Goal: Task Accomplishment & Management: Use online tool/utility

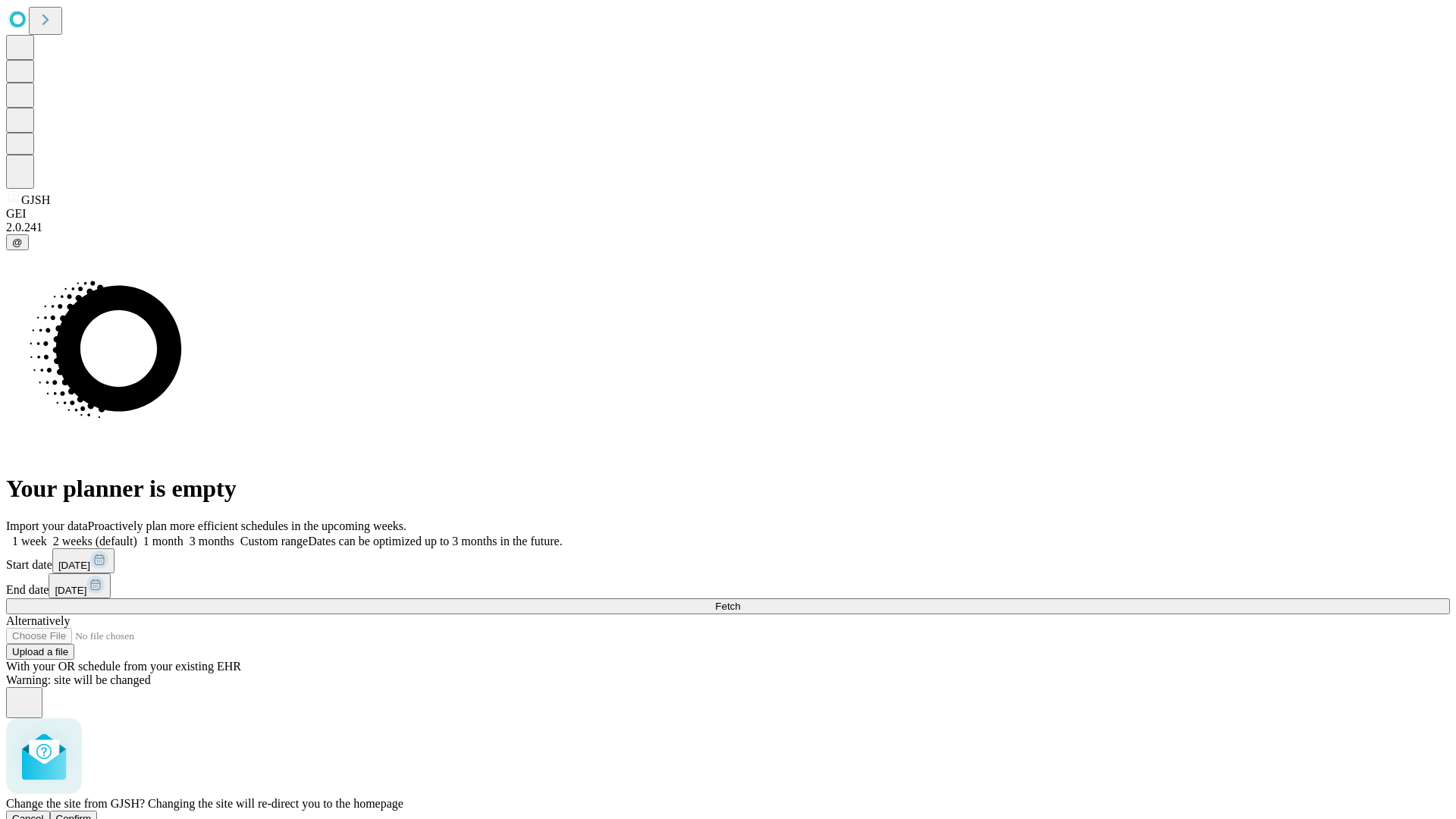
click at [92, 813] on span "Confirm" at bounding box center [74, 818] width 36 height 11
click at [47, 534] on label "1 week" at bounding box center [27, 541] width 41 height 13
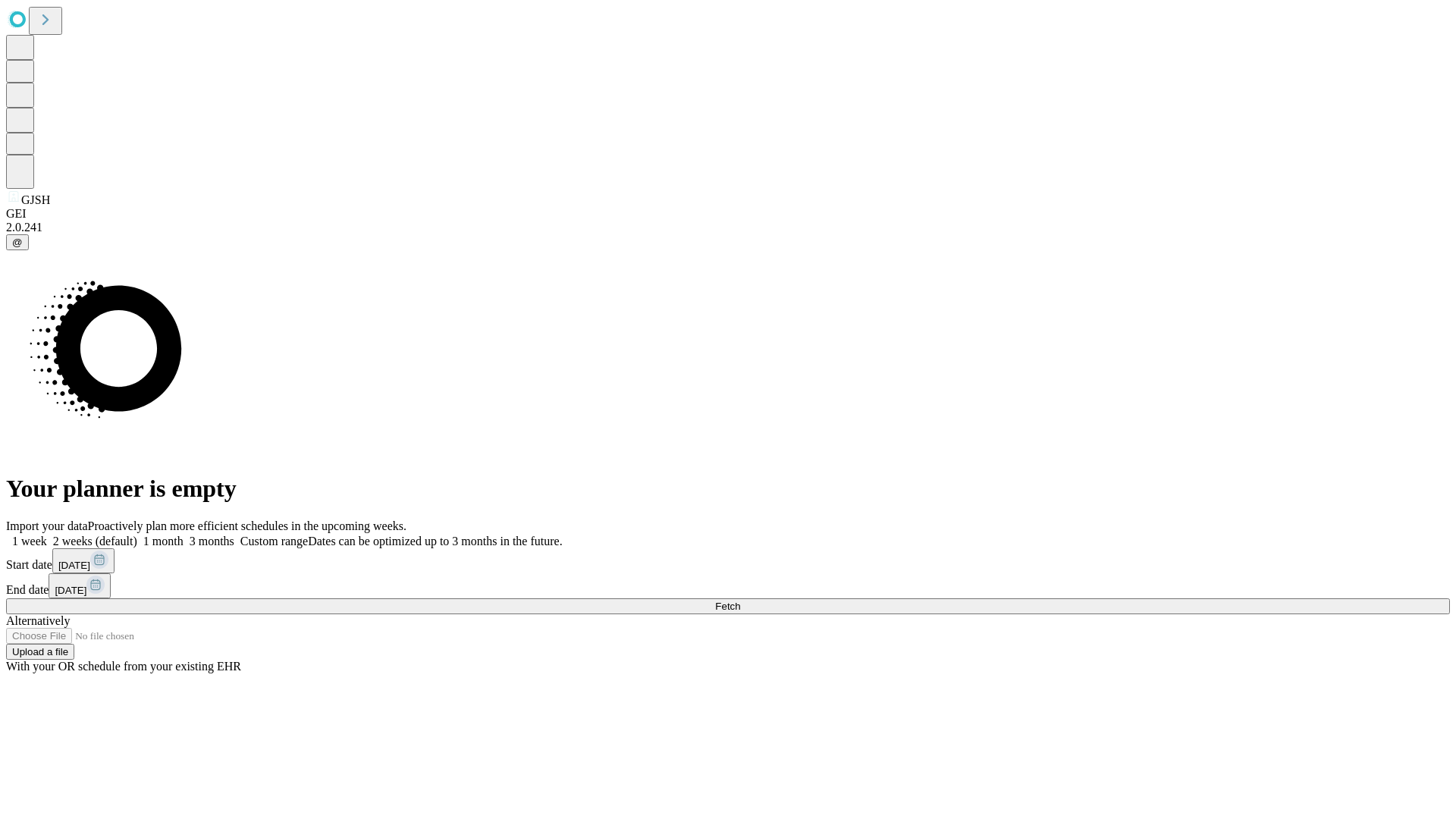
click at [740, 601] on span "Fetch" at bounding box center [728, 606] width 25 height 11
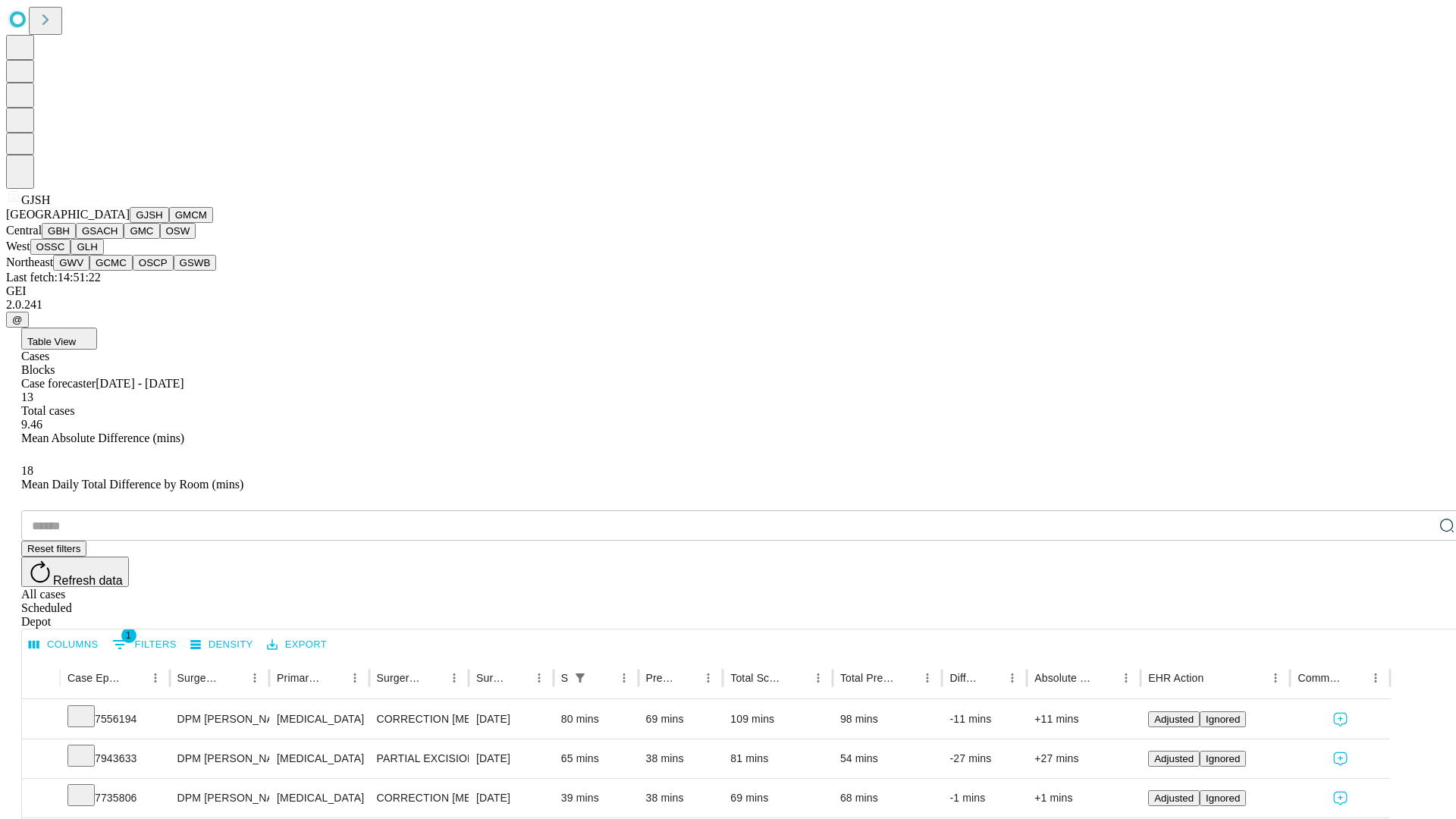
click at [169, 223] on button "GMCM" at bounding box center [191, 215] width 44 height 16
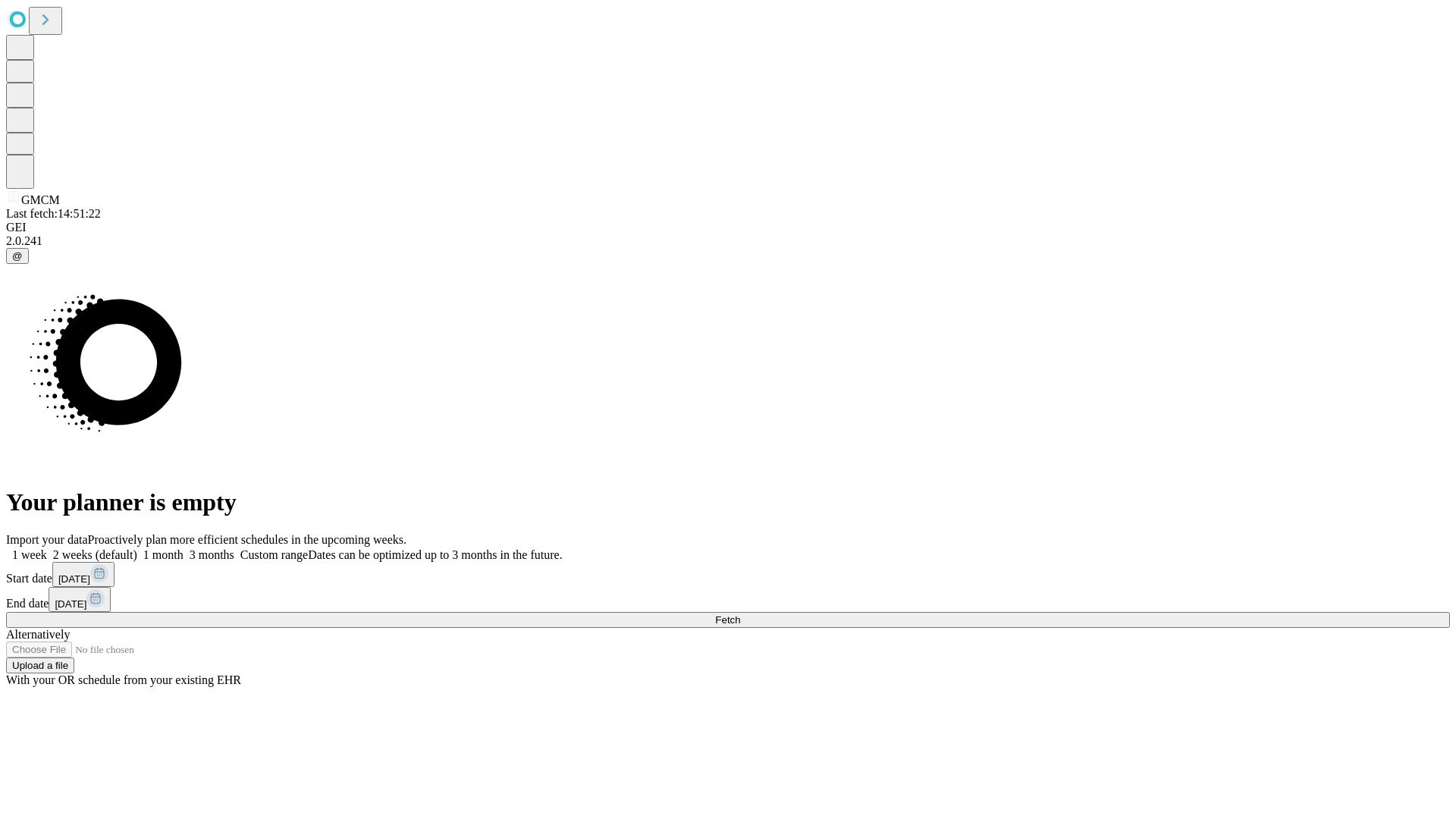
click at [47, 549] on label "1 week" at bounding box center [27, 555] width 41 height 13
click at [740, 614] on span "Fetch" at bounding box center [728, 620] width 25 height 11
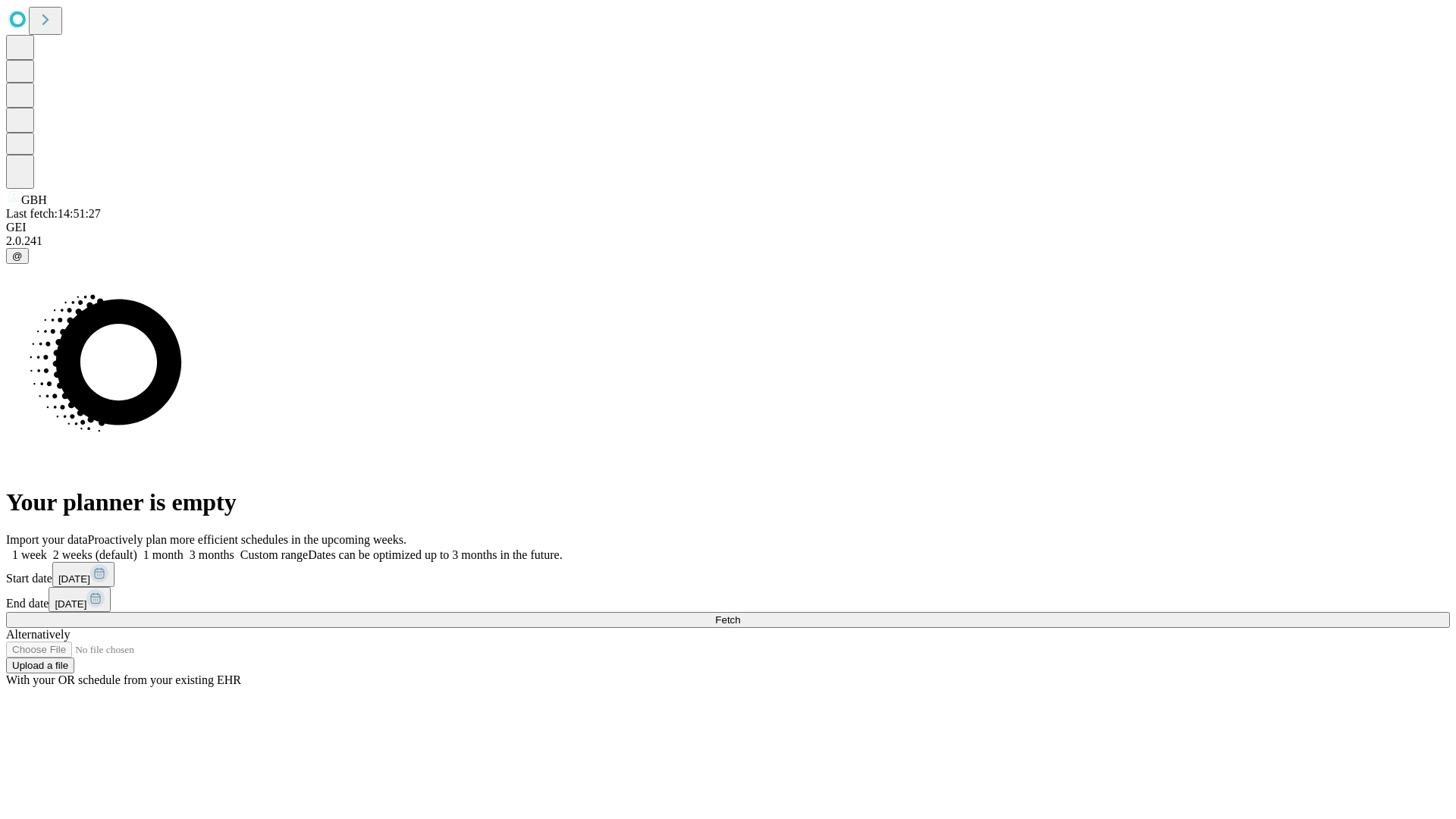
click at [47, 549] on label "1 week" at bounding box center [27, 555] width 41 height 13
click at [740, 614] on span "Fetch" at bounding box center [728, 620] width 25 height 11
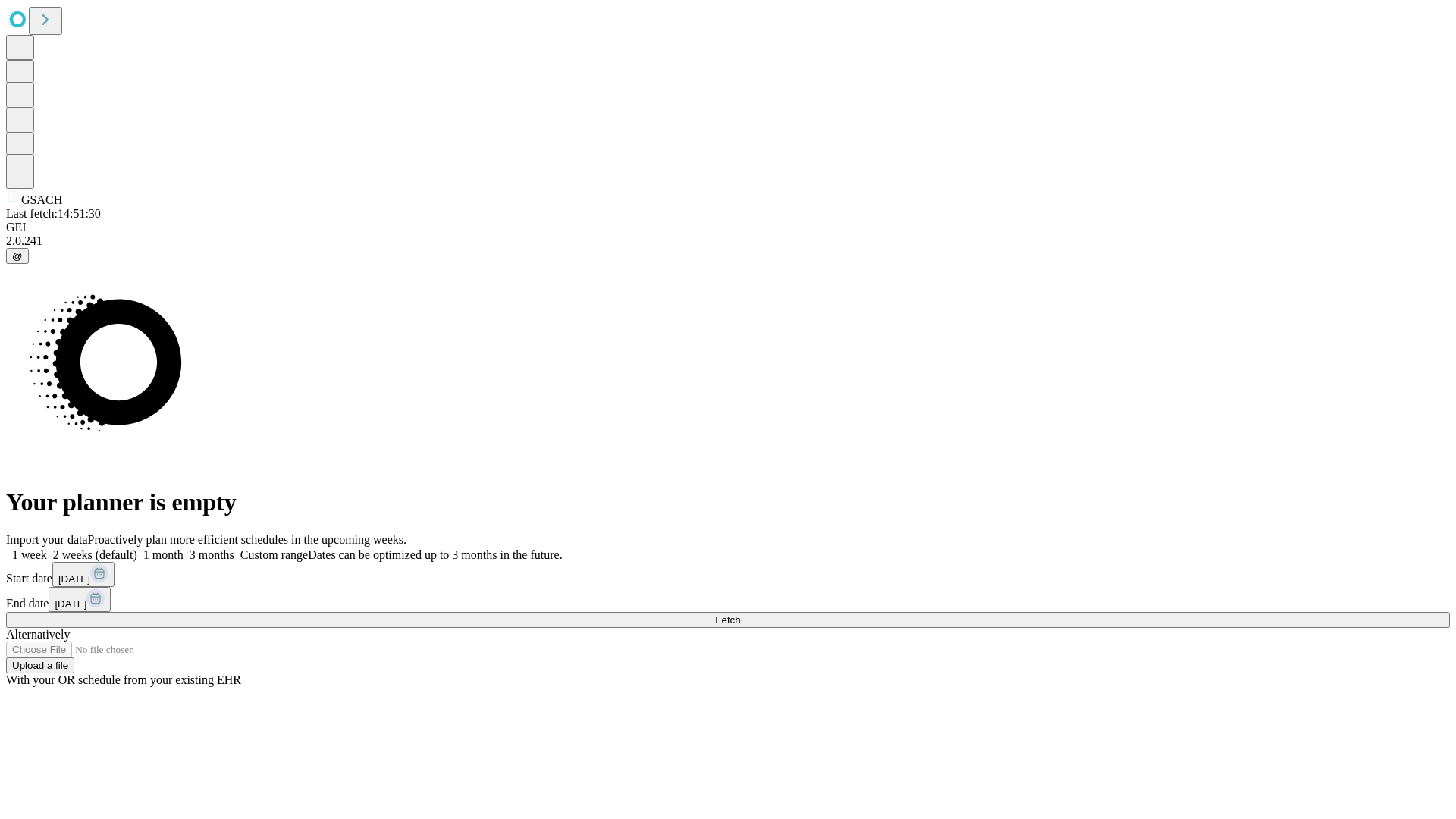
click at [740, 614] on span "Fetch" at bounding box center [728, 620] width 25 height 11
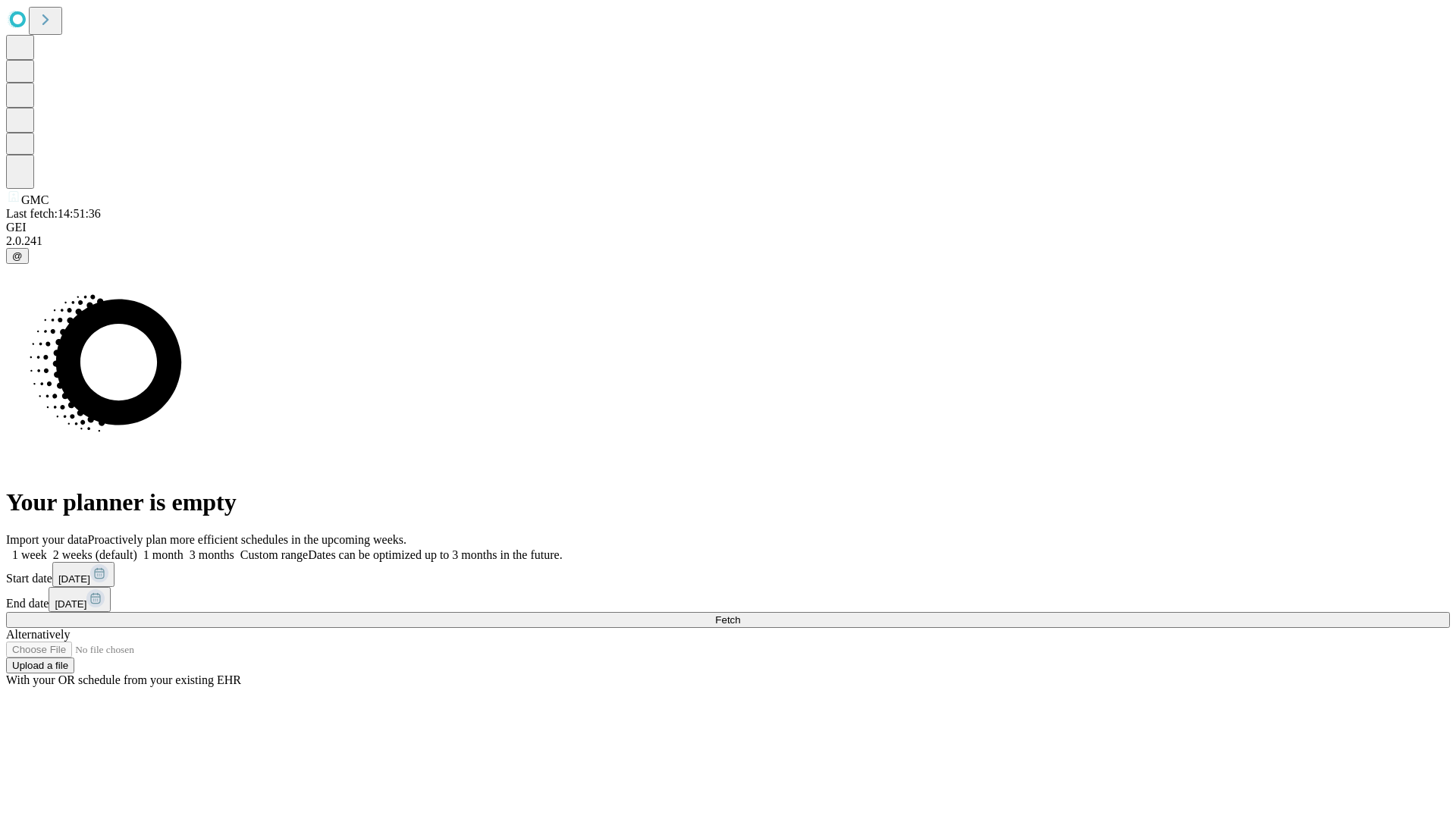
click at [740, 614] on span "Fetch" at bounding box center [728, 620] width 25 height 11
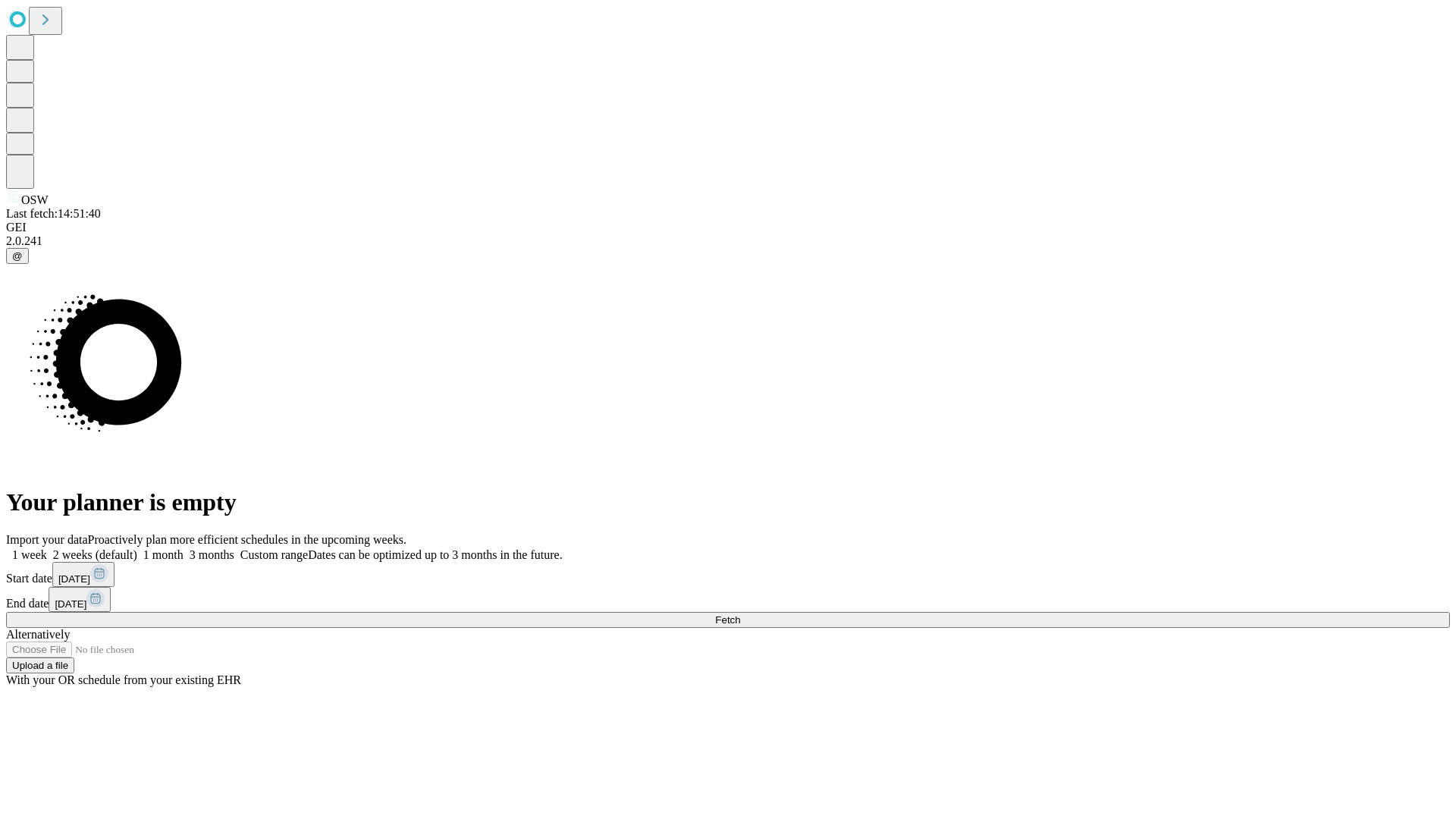
click at [740, 614] on span "Fetch" at bounding box center [728, 620] width 25 height 11
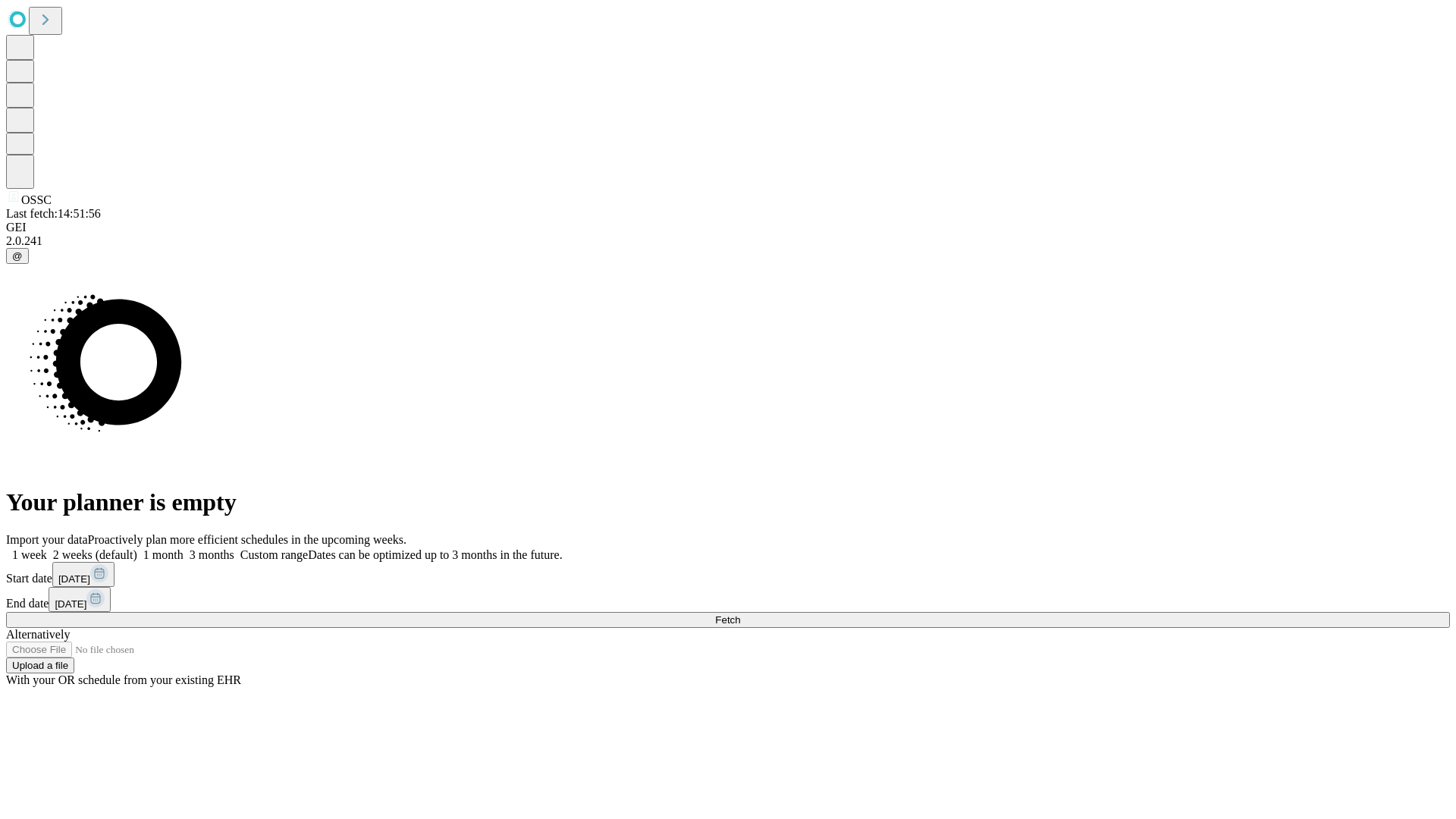
click at [740, 614] on span "Fetch" at bounding box center [728, 620] width 25 height 11
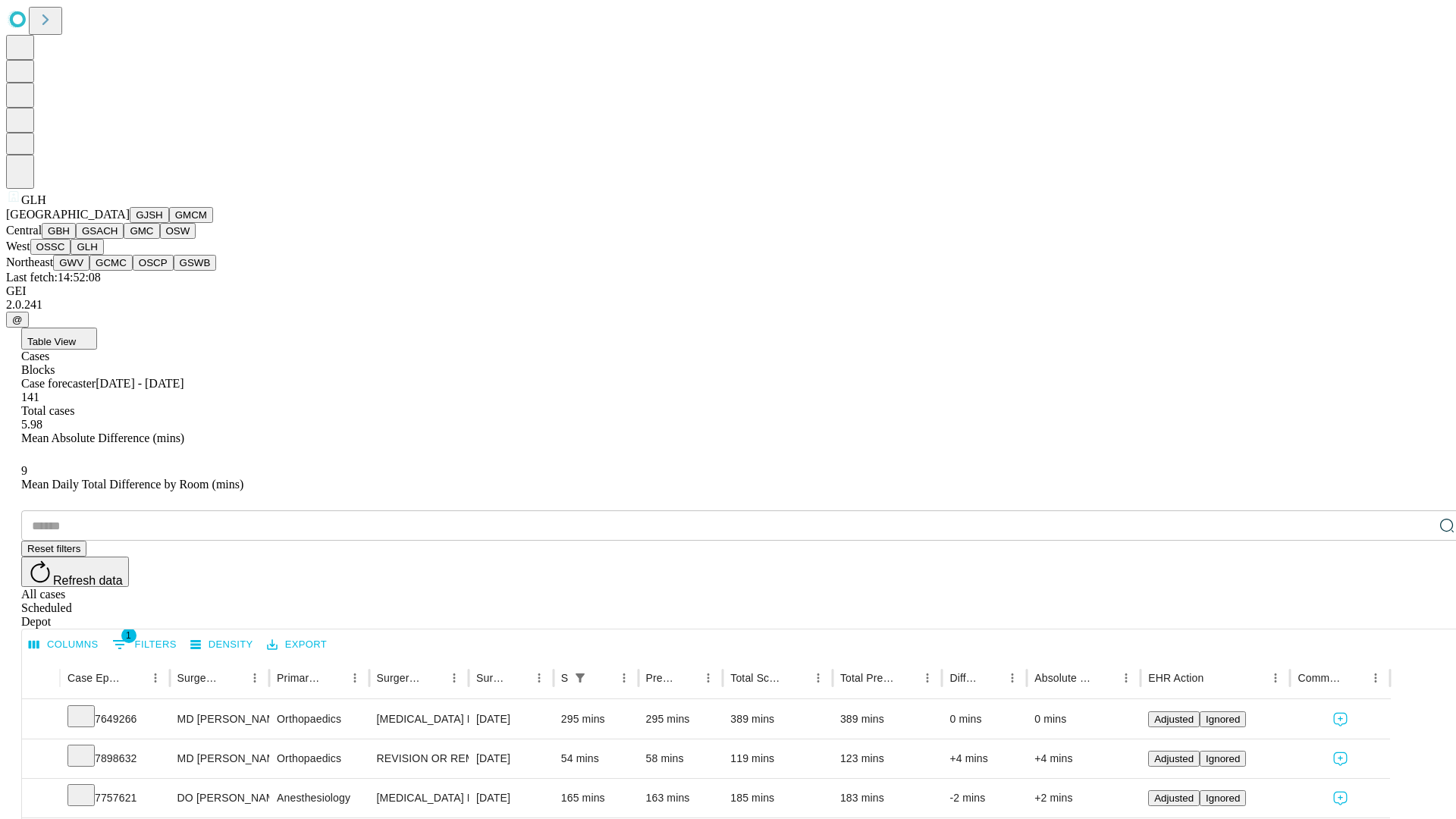
click at [89, 271] on button "GWV" at bounding box center [71, 262] width 36 height 16
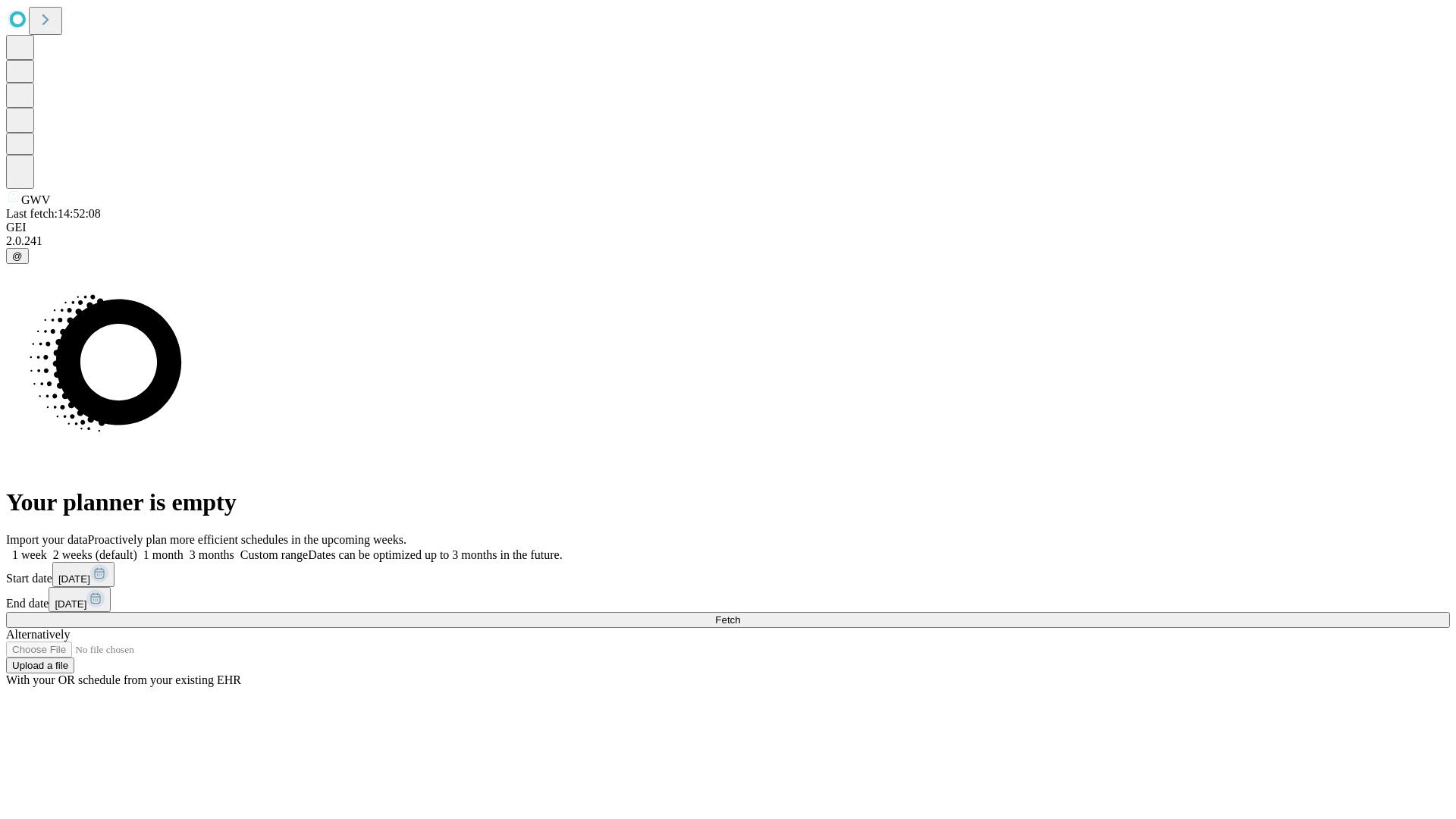
click at [740, 614] on span "Fetch" at bounding box center [728, 620] width 25 height 11
